Goal: Task Accomplishment & Management: Manage account settings

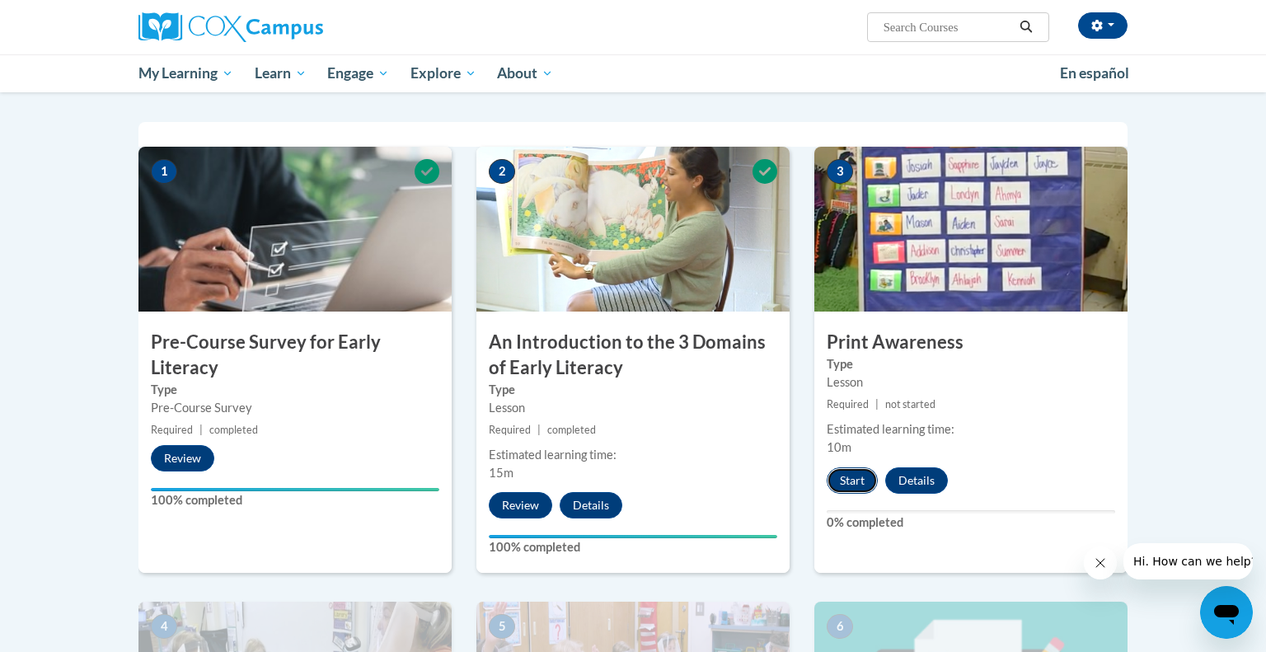
click at [855, 484] on button "Start" at bounding box center [852, 480] width 51 height 26
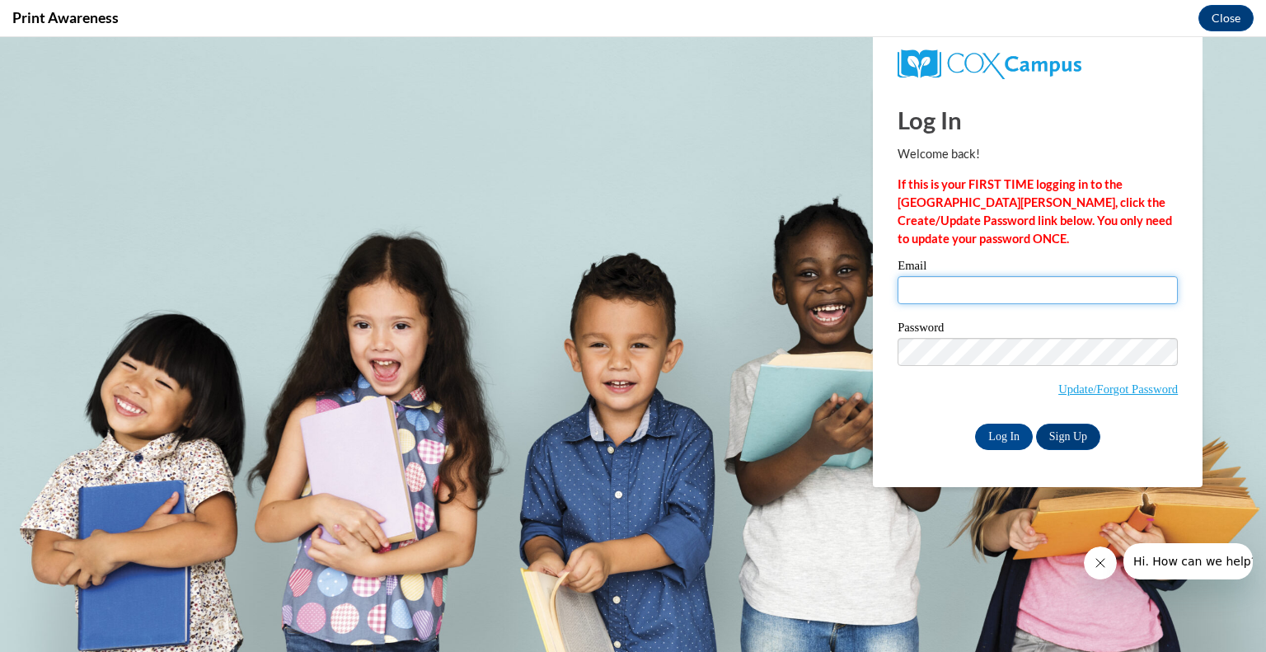
click at [933, 295] on input "Email" at bounding box center [1038, 290] width 280 height 28
type input "rwesley@greenfield.k12.wi.us"
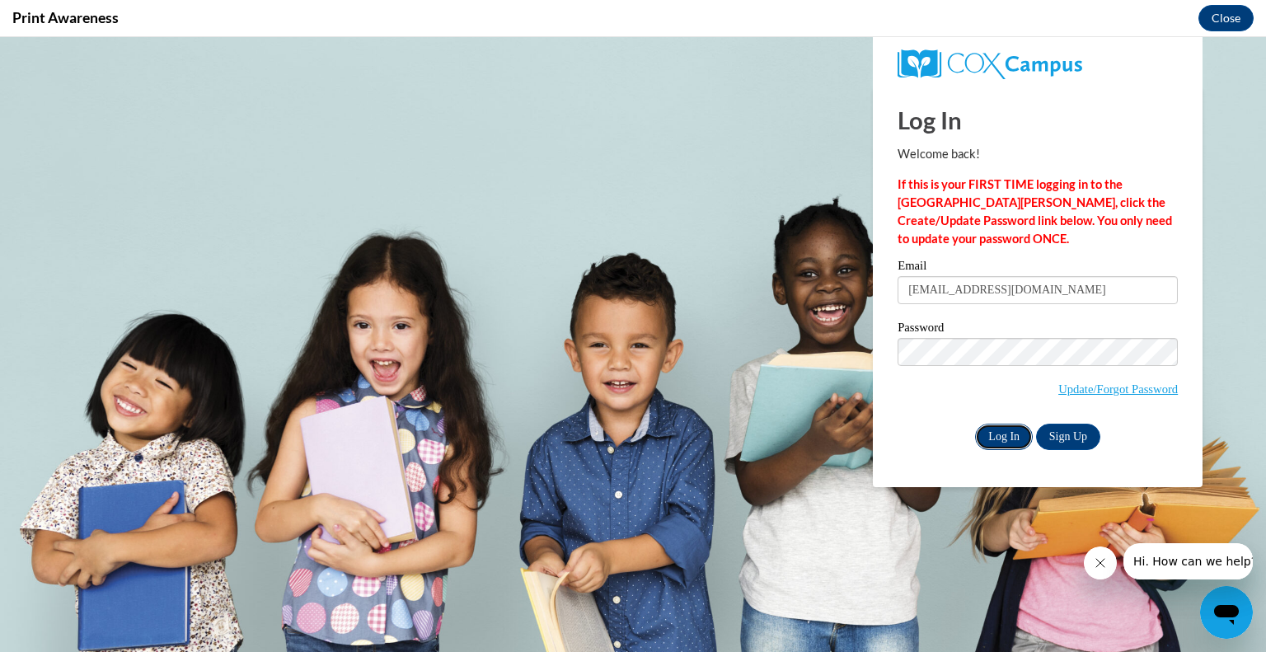
click at [999, 444] on input "Log In" at bounding box center [1004, 437] width 58 height 26
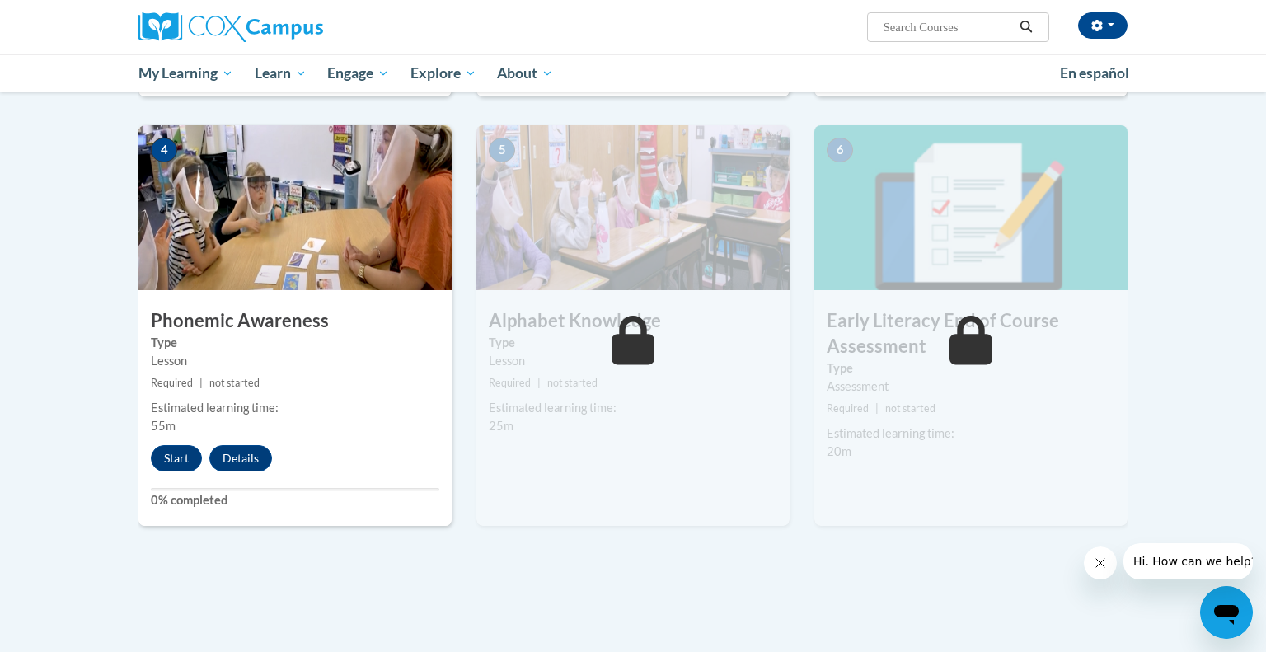
scroll to position [721, 0]
